Goal: Task Accomplishment & Management: Complete application form

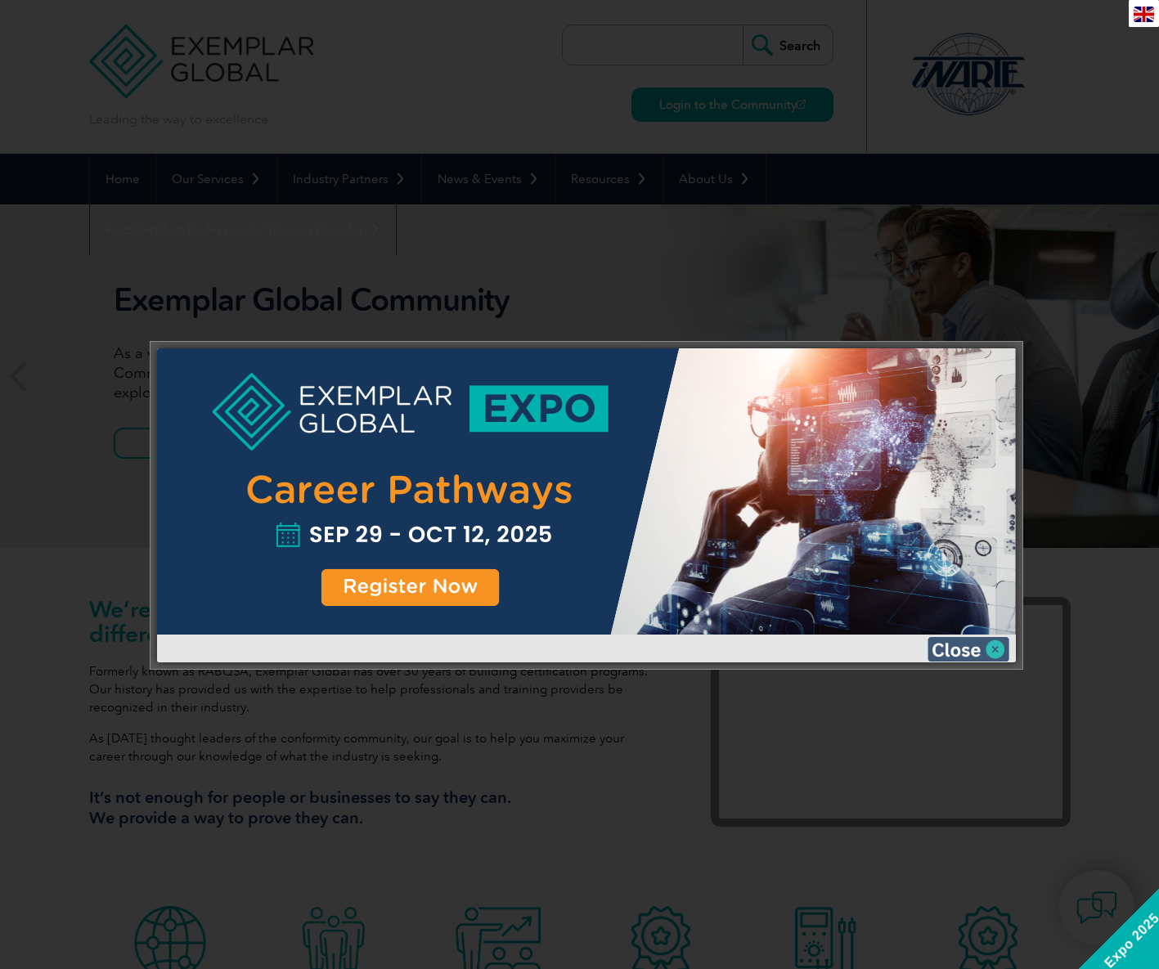
click at [995, 649] on img at bounding box center [968, 649] width 82 height 25
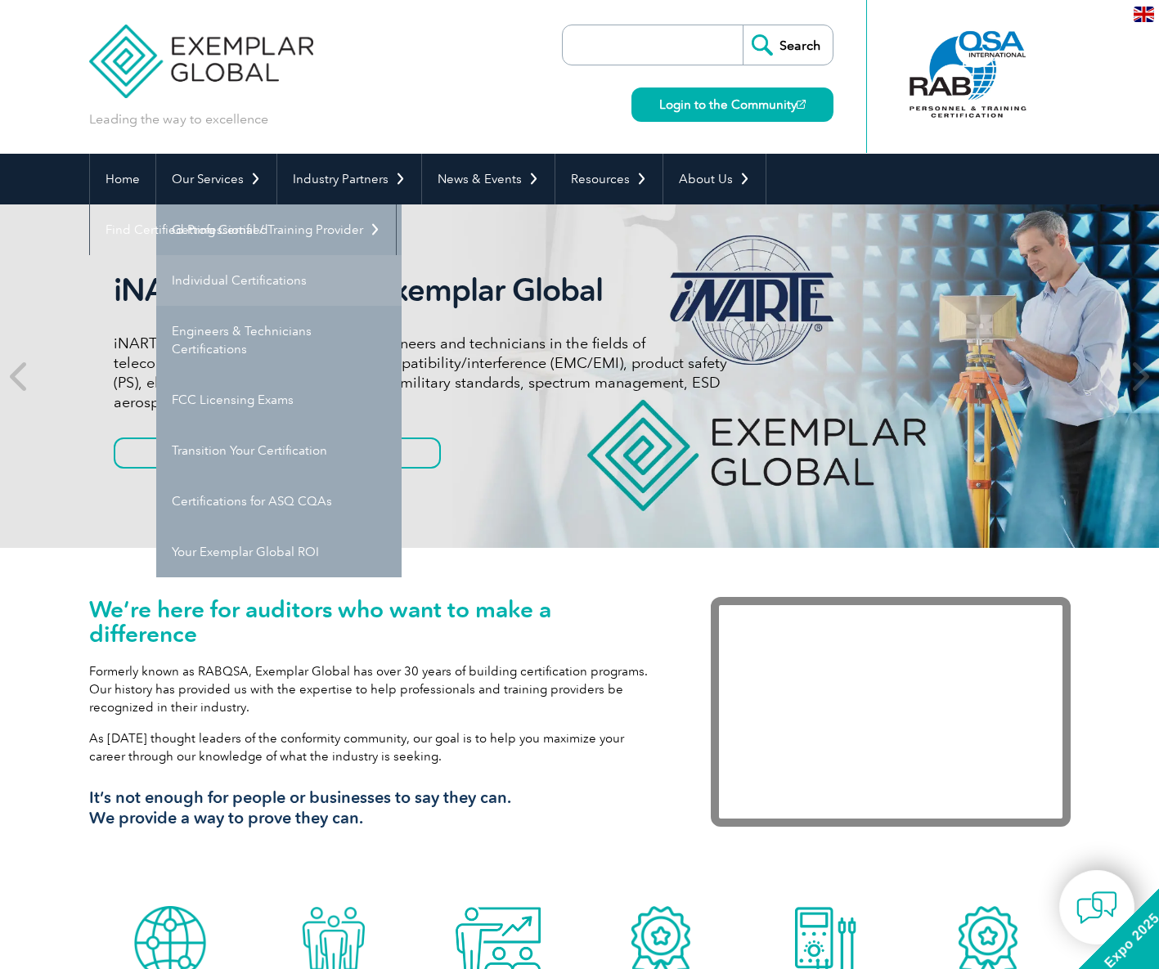
click at [222, 280] on link "Individual Certifications" at bounding box center [278, 280] width 245 height 51
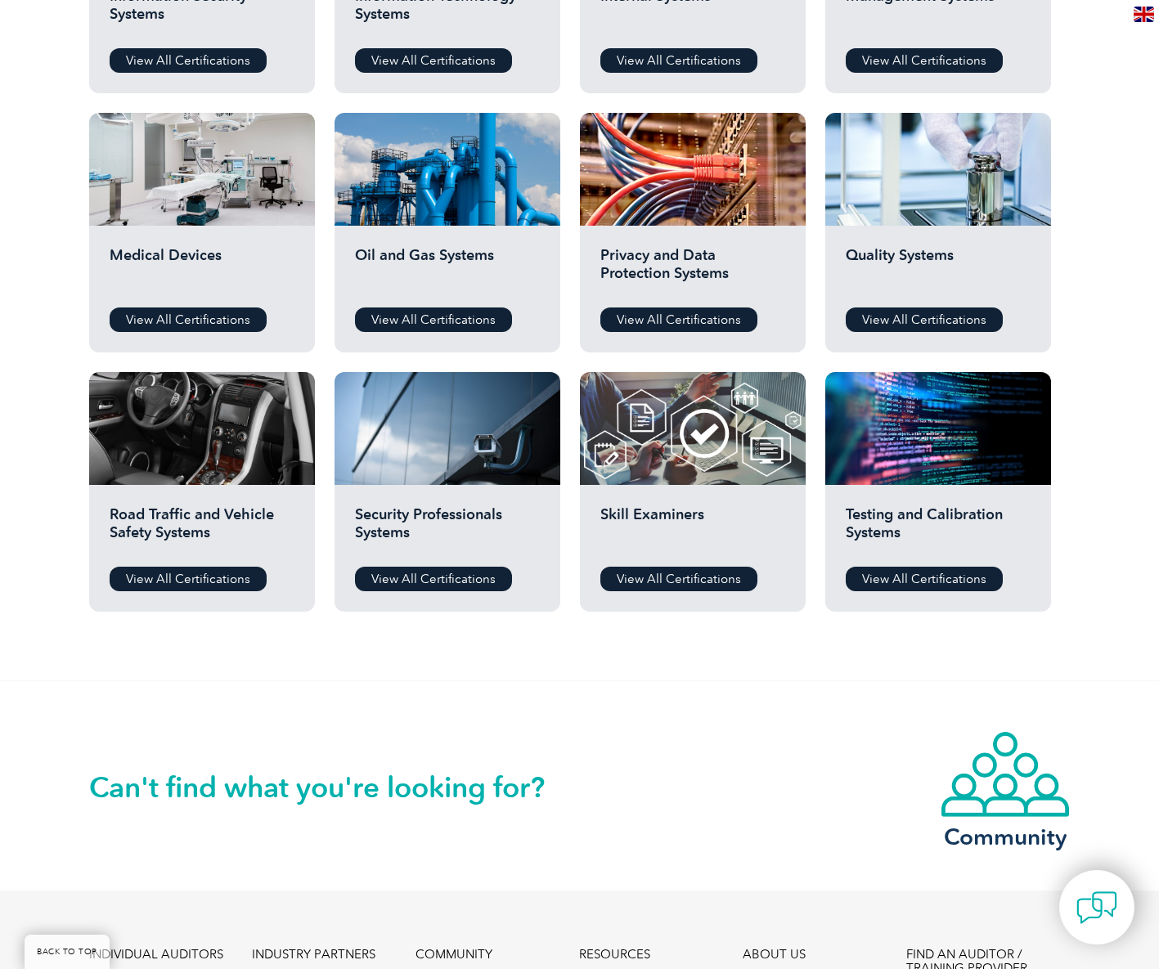
scroll to position [1032, 0]
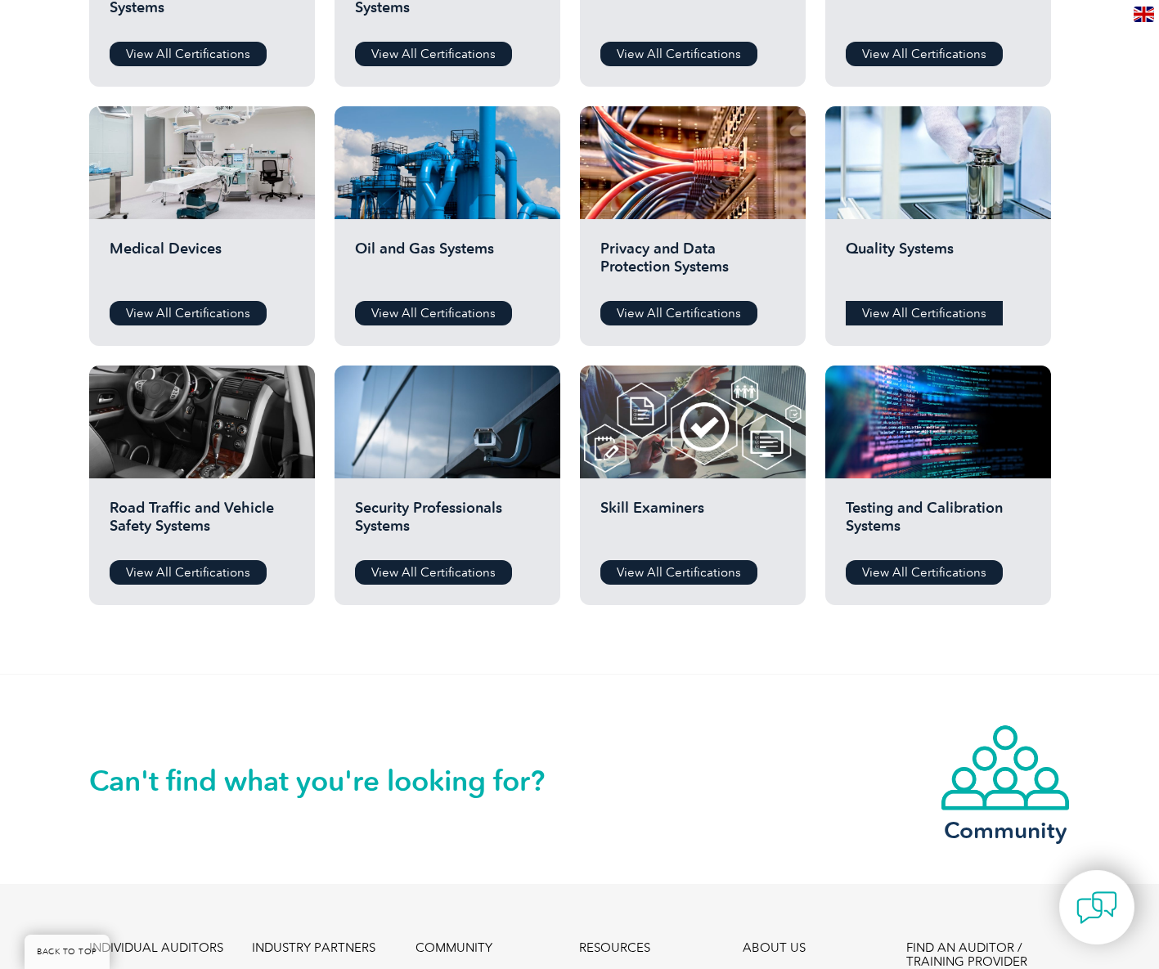
click at [908, 316] on link "View All Certifications" at bounding box center [923, 313] width 157 height 25
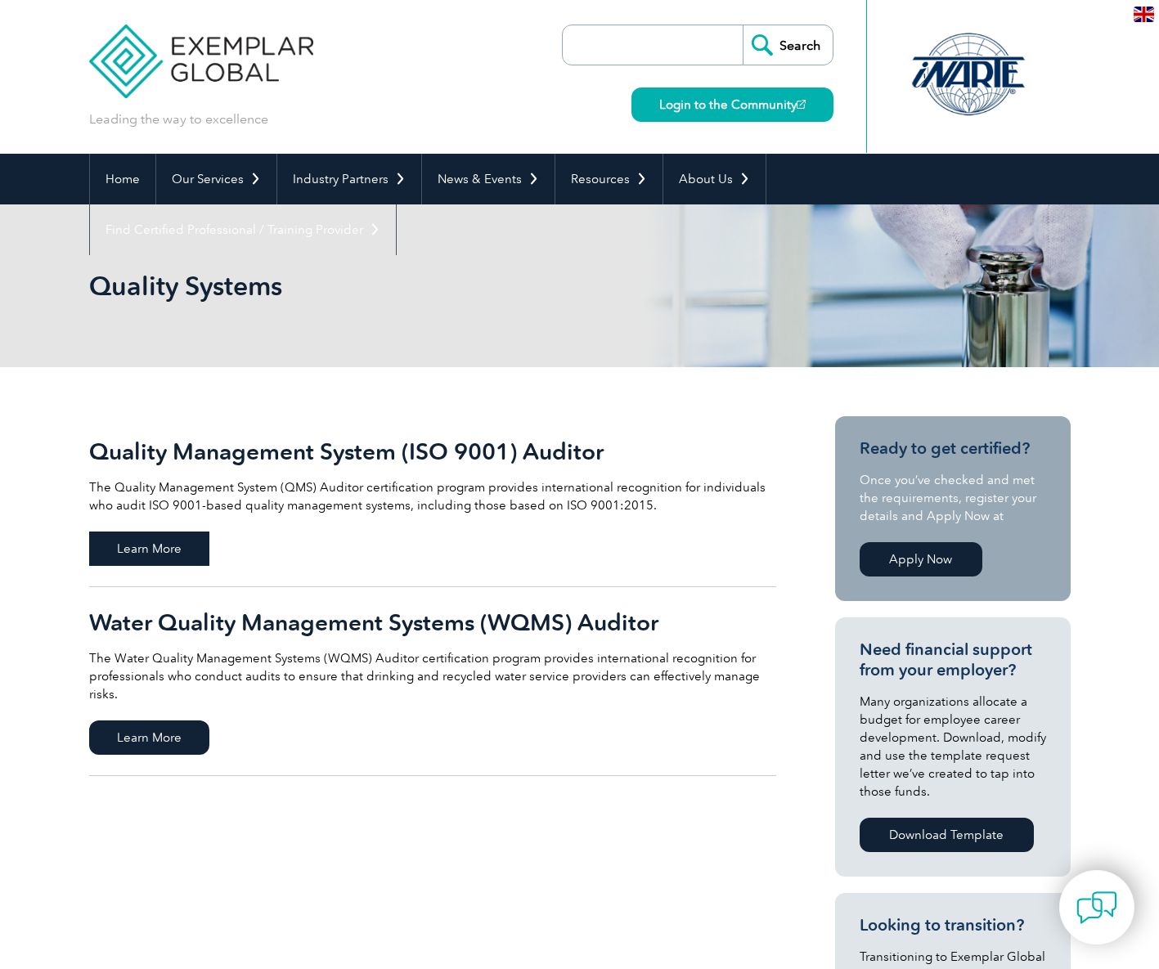
click at [144, 548] on span "Learn More" at bounding box center [149, 548] width 120 height 34
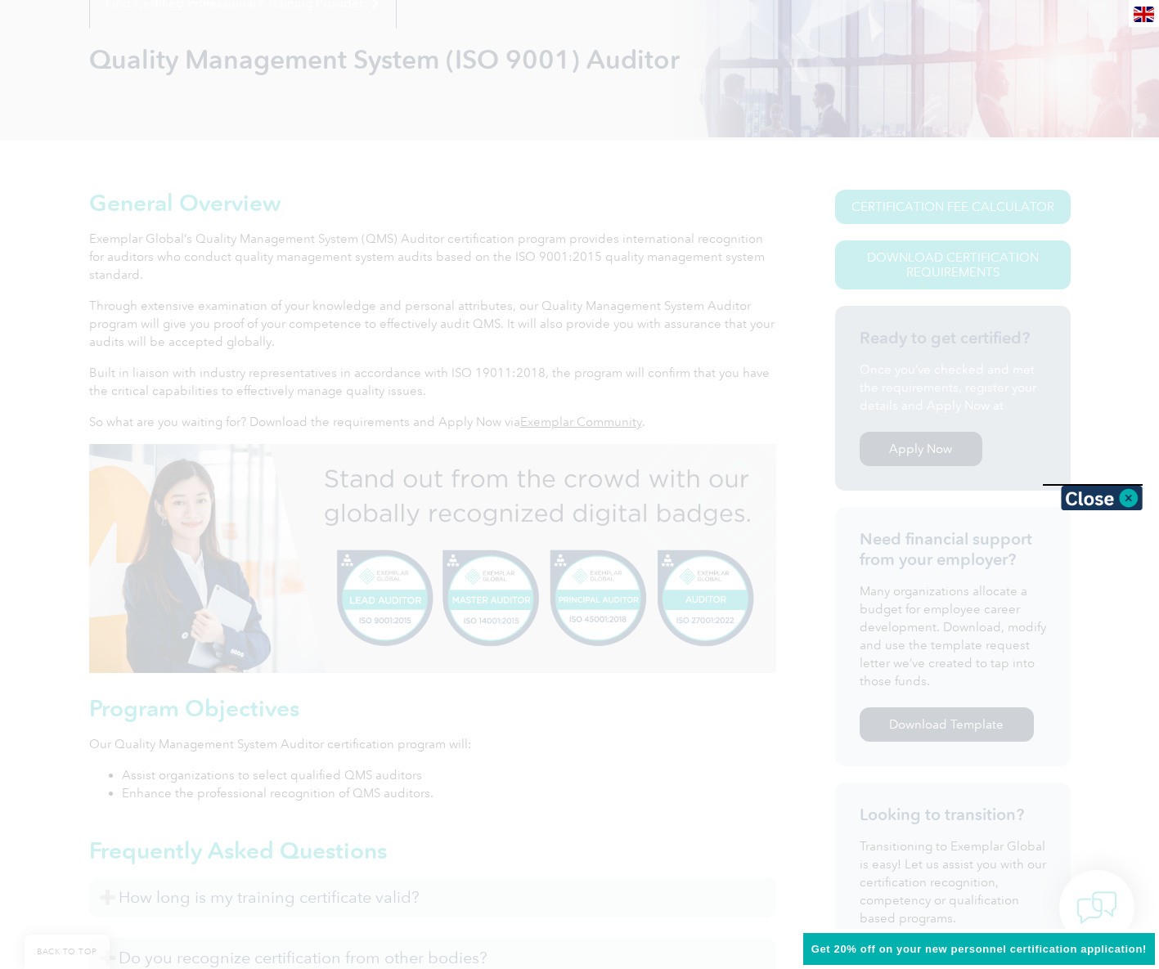
scroll to position [235, 0]
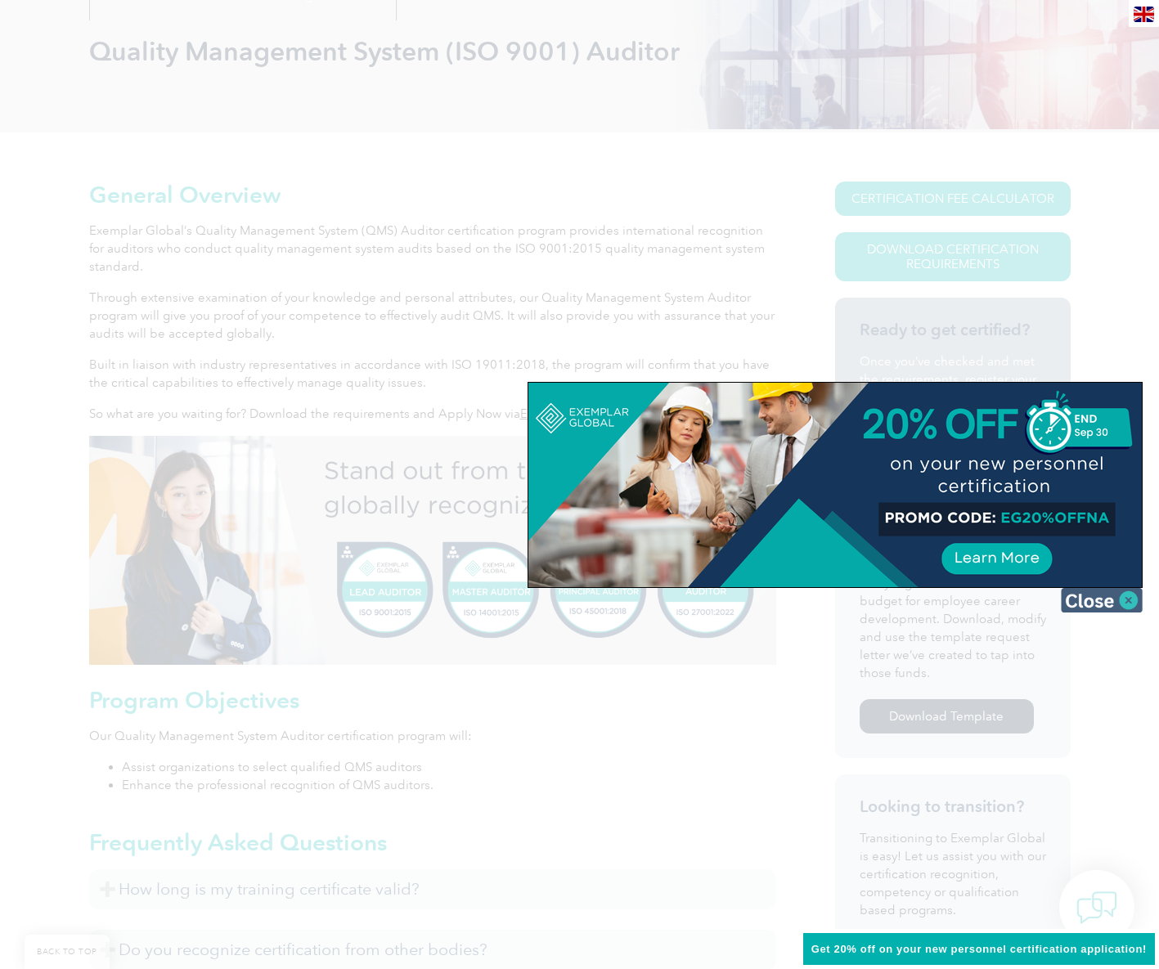
click at [1123, 606] on img at bounding box center [1101, 600] width 82 height 25
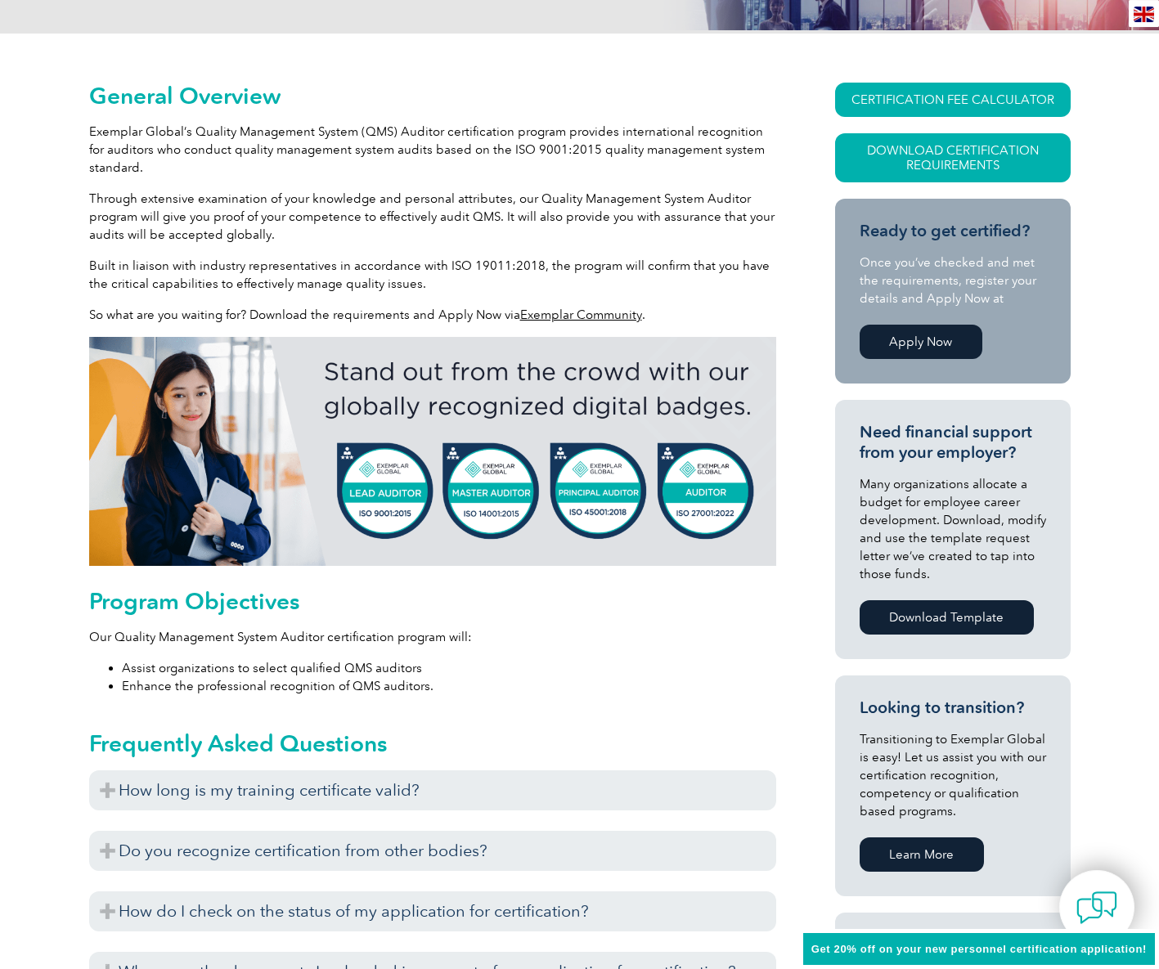
scroll to position [0, 0]
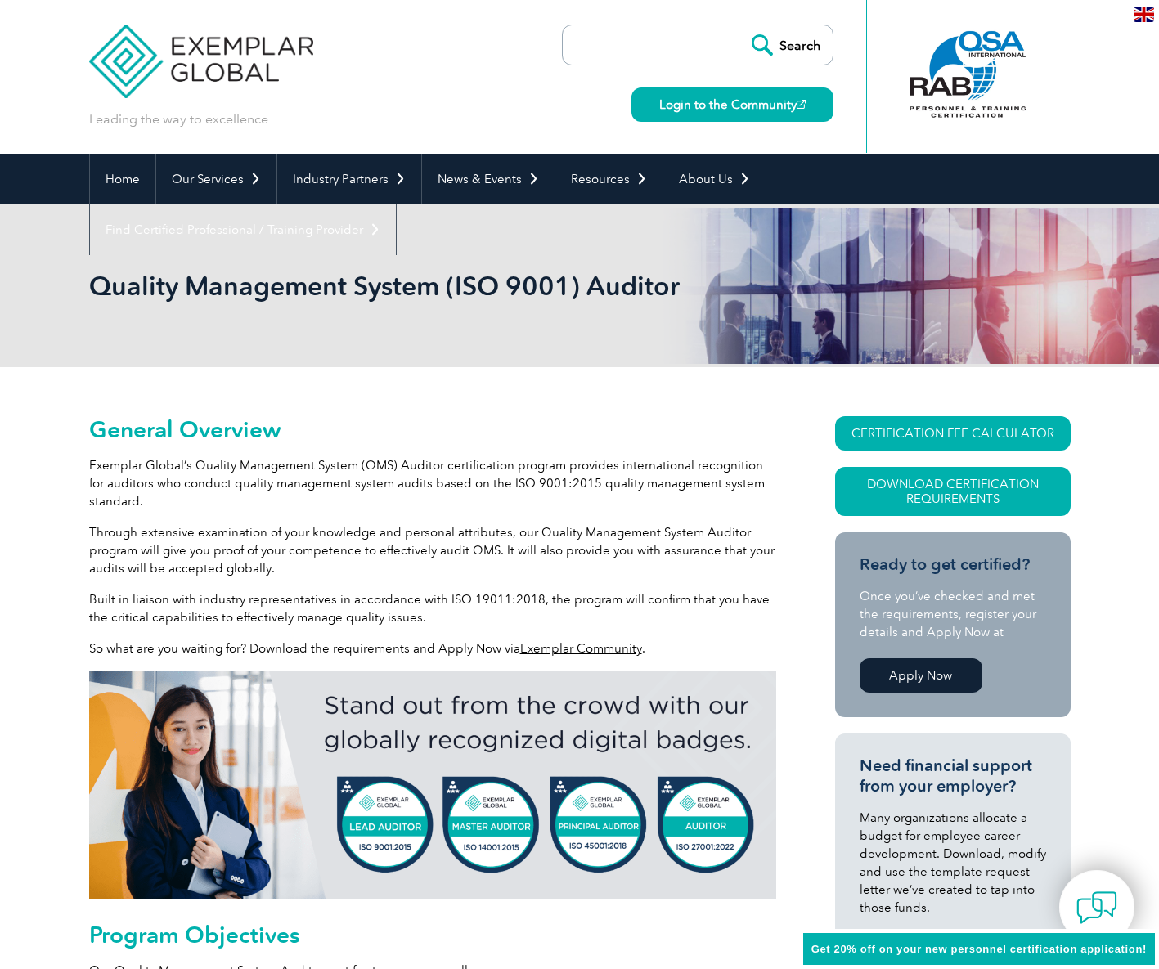
click at [943, 675] on link "Apply Now" at bounding box center [920, 675] width 123 height 34
